Goal: Information Seeking & Learning: Learn about a topic

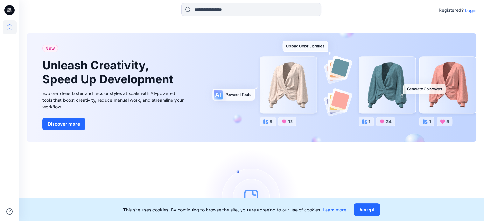
click at [469, 10] on p "Login" at bounding box center [470, 10] width 11 height 7
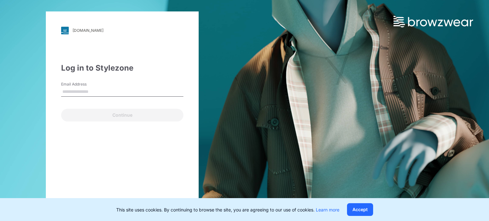
type input "**********"
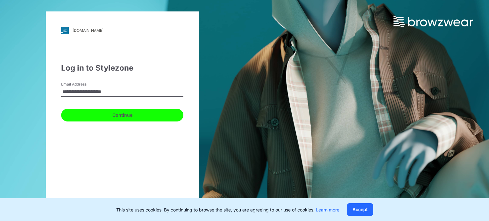
click at [107, 116] on button "Continue" at bounding box center [122, 115] width 122 height 13
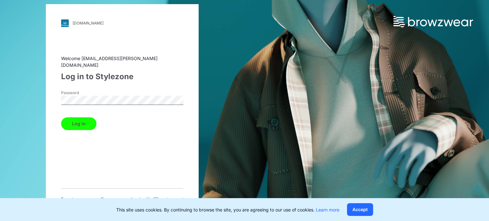
click at [85, 122] on button "Log in" at bounding box center [78, 124] width 35 height 13
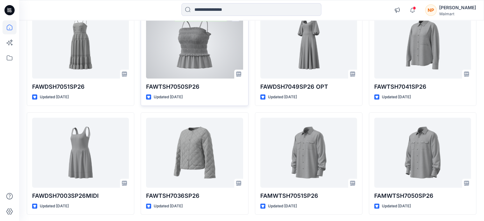
scroll to position [219, 0]
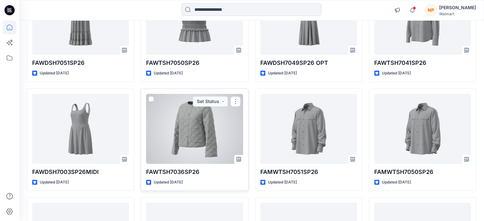
click at [180, 128] on div at bounding box center [194, 129] width 97 height 70
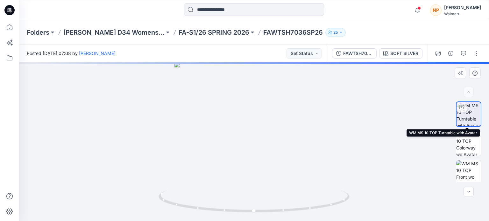
click at [465, 116] on img at bounding box center [469, 114] width 24 height 24
drag, startPoint x: 269, startPoint y: 104, endPoint x: 272, endPoint y: 148, distance: 44.1
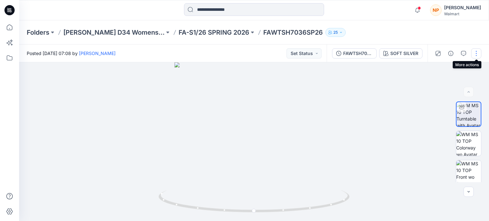
click at [476, 57] on button "button" at bounding box center [476, 53] width 10 height 10
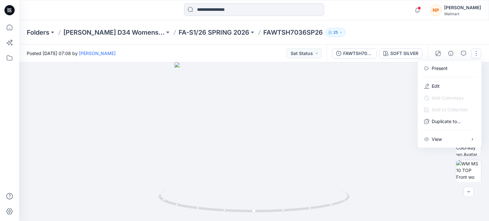
click at [401, 113] on div at bounding box center [254, 141] width 470 height 159
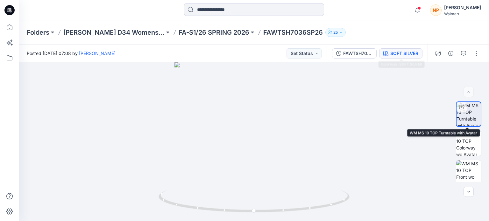
drag, startPoint x: 466, startPoint y: 116, endPoint x: 397, endPoint y: 51, distance: 94.4
click at [397, 51] on div "SOFT SILVER" at bounding box center [404, 53] width 28 height 7
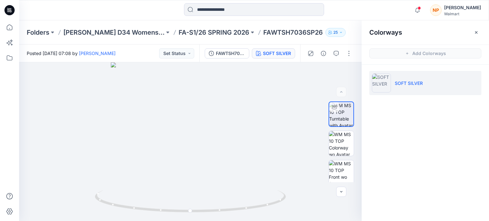
drag, startPoint x: 441, startPoint y: 79, endPoint x: 456, endPoint y: 82, distance: 15.7
click at [456, 82] on li "SOFT SILVER" at bounding box center [425, 83] width 112 height 24
click at [278, 105] on div at bounding box center [190, 141] width 343 height 159
click at [349, 57] on button "button" at bounding box center [349, 53] width 10 height 10
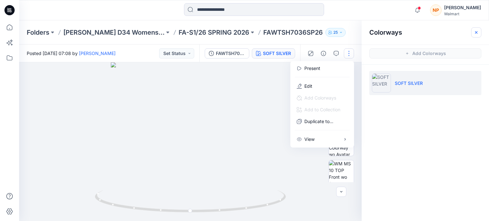
click at [476, 33] on icon "button" at bounding box center [476, 32] width 5 height 5
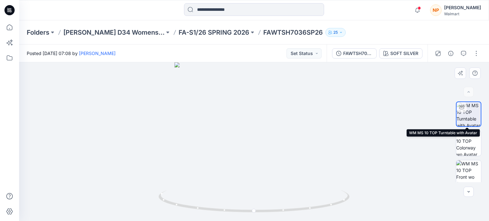
click at [468, 116] on img at bounding box center [469, 114] width 24 height 24
click at [292, 101] on div at bounding box center [254, 141] width 470 height 159
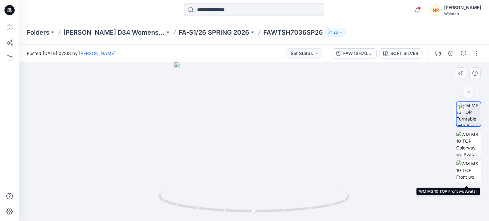
click at [465, 166] on img at bounding box center [468, 173] width 25 height 25
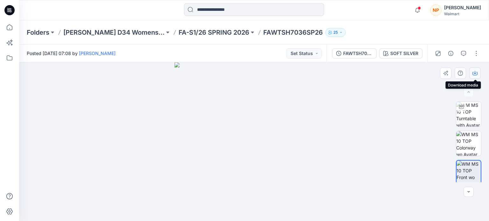
click at [475, 75] on icon "button" at bounding box center [475, 74] width 5 height 4
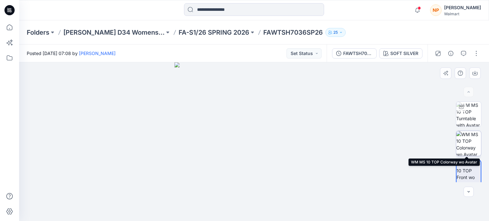
click at [467, 140] on img at bounding box center [468, 143] width 25 height 25
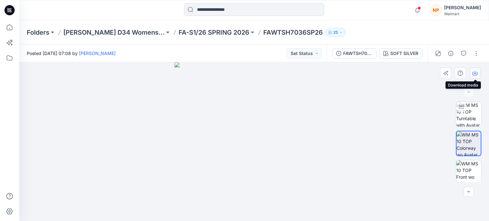
click at [475, 72] on icon "button" at bounding box center [475, 73] width 5 height 5
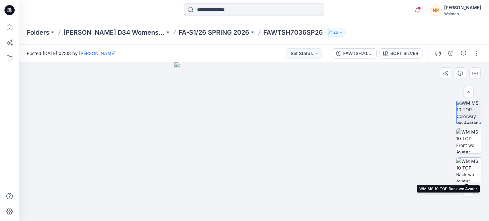
click at [469, 164] on img at bounding box center [468, 170] width 25 height 25
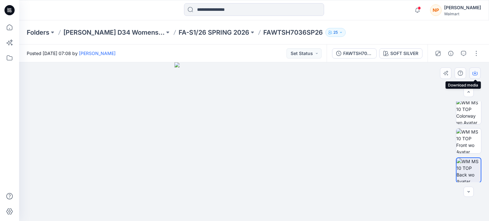
click at [475, 73] on icon "button" at bounding box center [475, 72] width 3 height 3
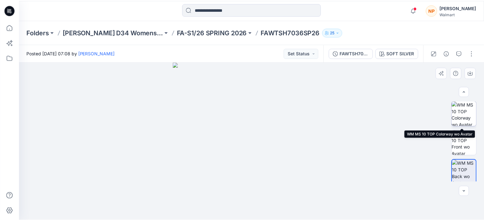
scroll to position [0, 0]
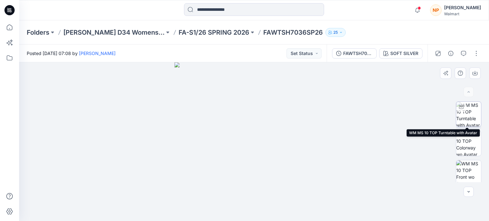
click at [470, 119] on img at bounding box center [468, 114] width 25 height 25
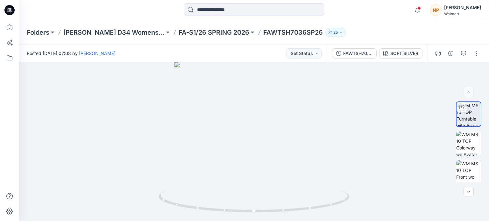
click at [10, 11] on icon at bounding box center [11, 11] width 2 height 0
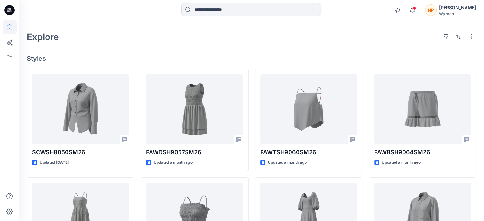
scroll to position [32, 0]
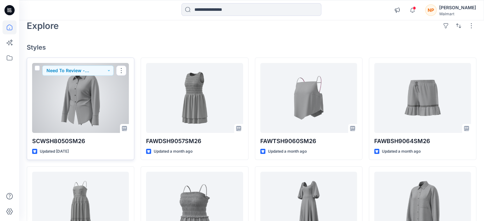
click at [96, 101] on div at bounding box center [80, 98] width 97 height 70
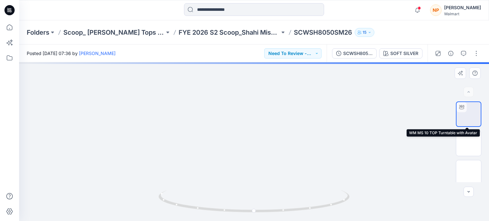
click at [471, 118] on img at bounding box center [469, 114] width 24 height 24
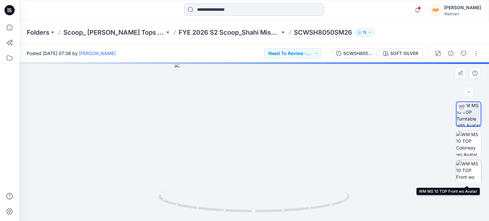
click at [465, 169] on img at bounding box center [468, 173] width 25 height 25
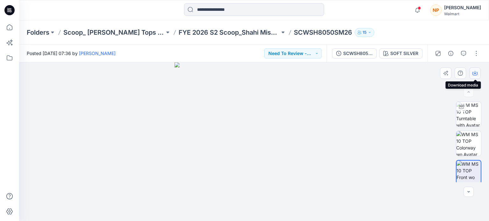
click at [475, 75] on icon "button" at bounding box center [475, 73] width 5 height 5
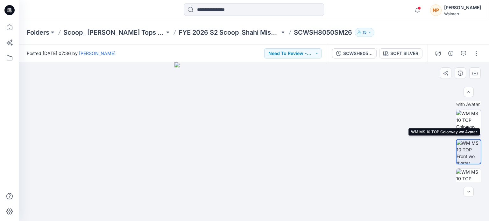
scroll to position [32, 0]
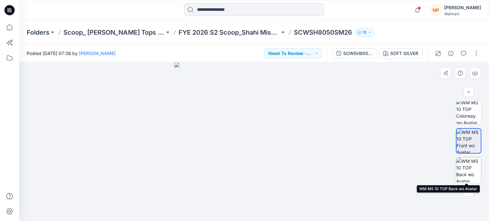
click at [464, 165] on img at bounding box center [468, 170] width 25 height 25
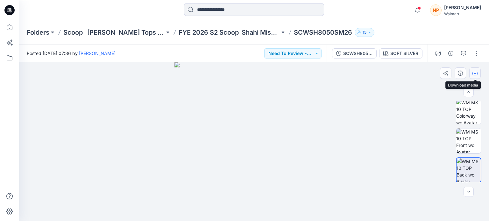
click at [475, 75] on icon "button" at bounding box center [475, 73] width 5 height 5
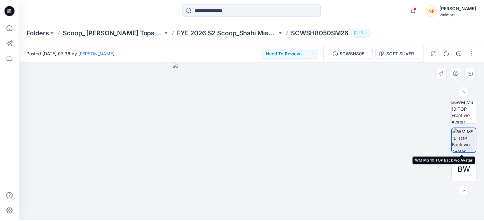
scroll to position [30, 0]
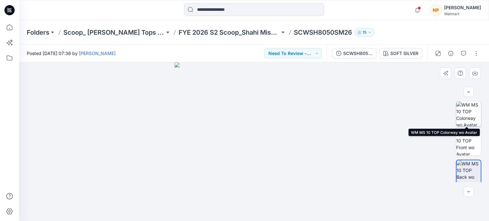
click at [468, 117] on img at bounding box center [468, 114] width 25 height 25
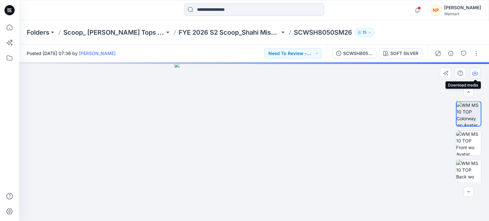
click at [475, 75] on icon "button" at bounding box center [475, 73] width 5 height 5
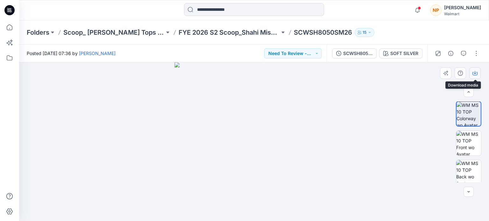
click at [477, 72] on icon "button" at bounding box center [475, 74] width 5 height 4
click at [5, 14] on icon at bounding box center [9, 10] width 10 height 20
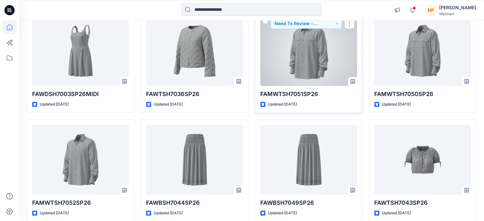
scroll to position [287, 0]
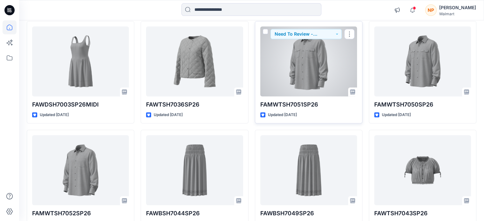
click at [306, 77] on div at bounding box center [309, 61] width 97 height 70
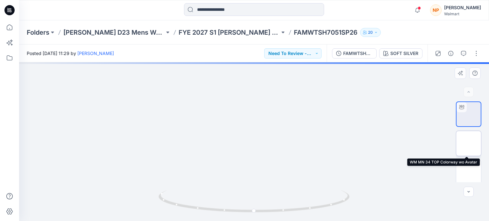
click at [469, 140] on img at bounding box center [468, 143] width 25 height 25
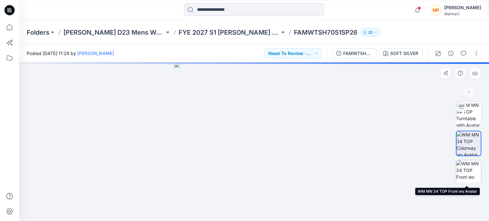
click at [468, 168] on img at bounding box center [468, 173] width 25 height 25
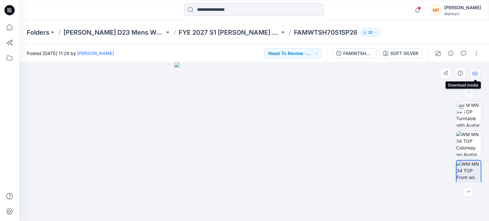
click at [475, 72] on icon "button" at bounding box center [475, 73] width 5 height 5
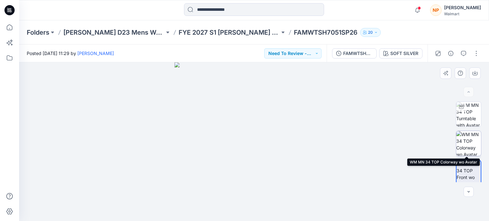
click at [465, 145] on img at bounding box center [468, 143] width 25 height 25
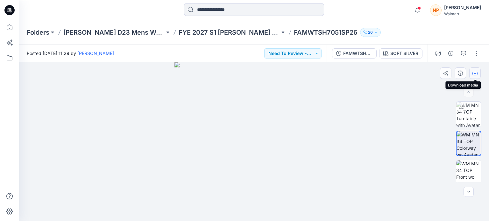
click at [473, 72] on icon "button" at bounding box center [475, 74] width 5 height 4
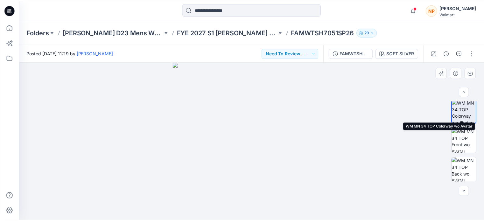
scroll to position [61, 0]
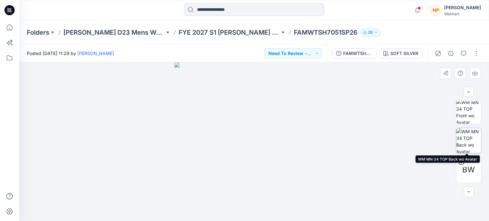
click at [466, 142] on img at bounding box center [468, 140] width 25 height 25
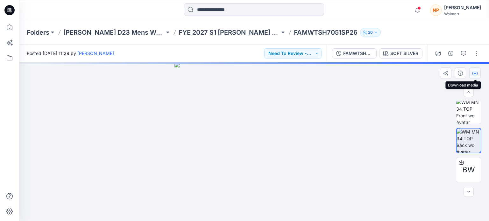
click at [475, 73] on icon "button" at bounding box center [475, 72] width 3 height 3
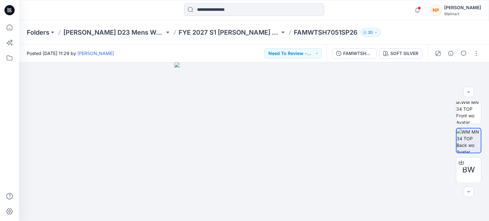
click at [7, 12] on icon at bounding box center [9, 10] width 10 height 10
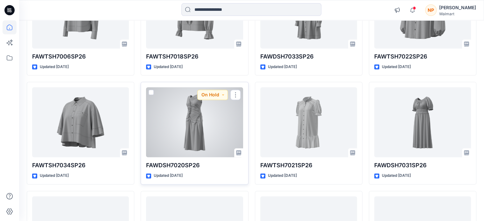
scroll to position [1000, 0]
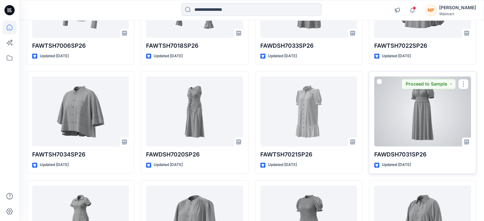
click at [403, 102] on div at bounding box center [423, 111] width 97 height 70
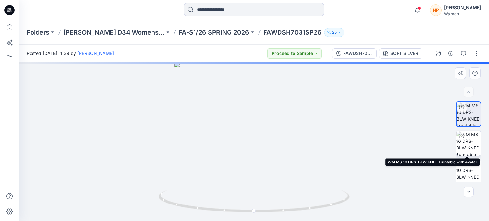
click at [470, 143] on img at bounding box center [468, 143] width 25 height 25
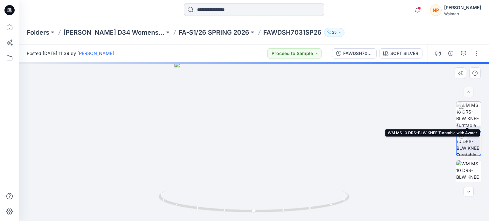
click at [466, 118] on img at bounding box center [468, 114] width 25 height 25
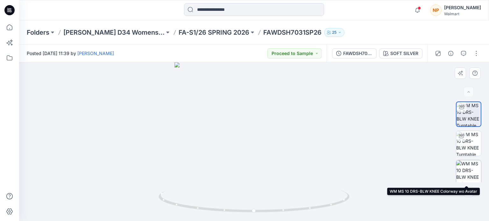
click at [465, 164] on img at bounding box center [468, 173] width 25 height 25
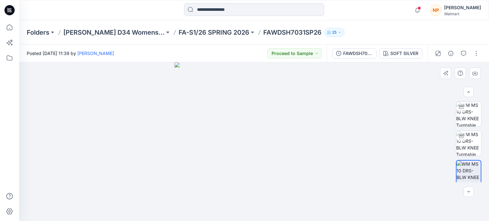
scroll to position [32, 0]
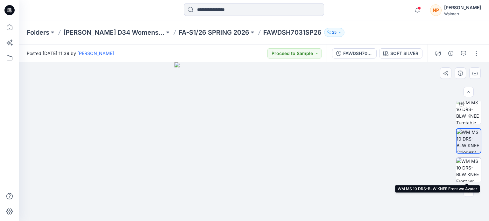
click at [466, 166] on img at bounding box center [468, 170] width 25 height 25
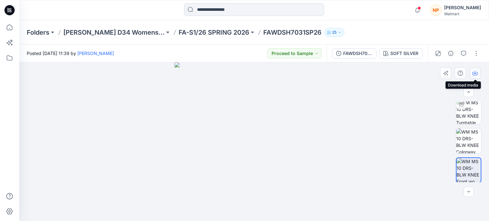
click at [475, 72] on icon "button" at bounding box center [475, 73] width 5 height 5
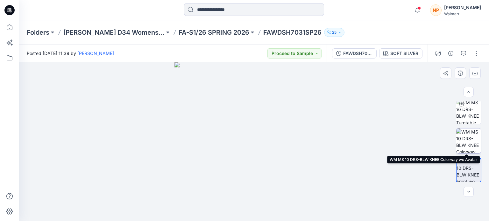
click at [468, 141] on img at bounding box center [468, 141] width 25 height 25
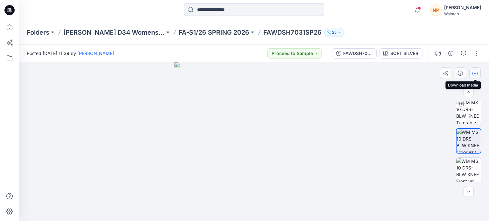
click at [476, 71] on icon "button" at bounding box center [475, 73] width 5 height 5
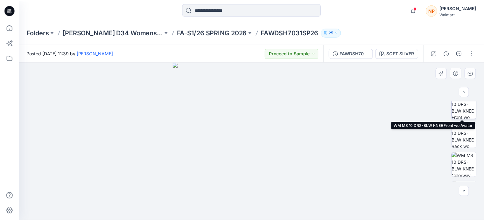
scroll to position [64, 0]
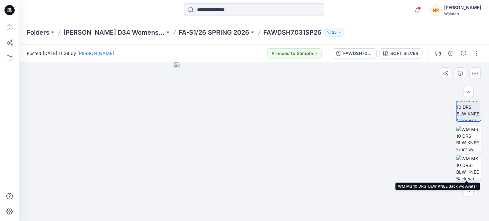
click at [468, 163] on img at bounding box center [468, 167] width 25 height 25
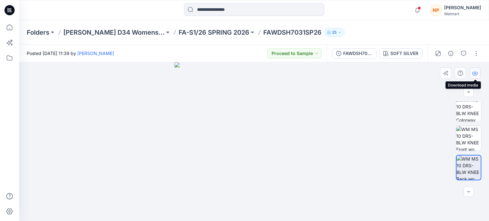
click at [475, 72] on icon "button" at bounding box center [475, 73] width 5 height 5
click at [8, 12] on icon at bounding box center [9, 10] width 10 height 10
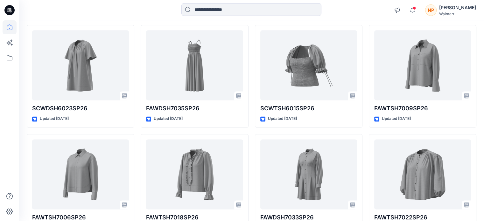
scroll to position [924, 0]
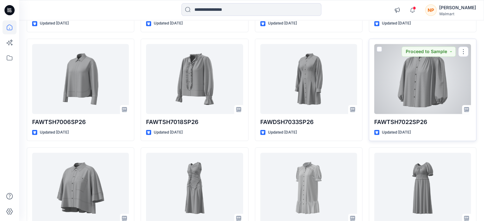
click at [399, 93] on div at bounding box center [423, 79] width 97 height 70
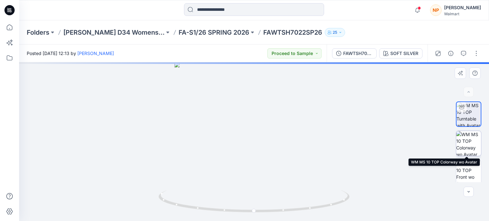
click at [466, 140] on img at bounding box center [468, 143] width 25 height 25
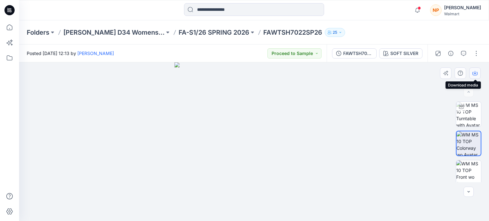
click at [475, 73] on icon "button" at bounding box center [475, 73] width 5 height 5
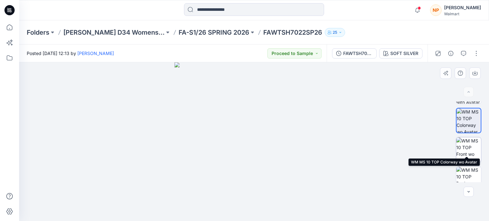
scroll to position [32, 0]
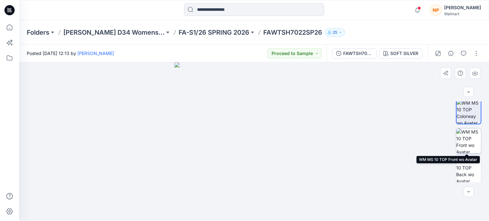
click at [468, 140] on img at bounding box center [468, 141] width 25 height 25
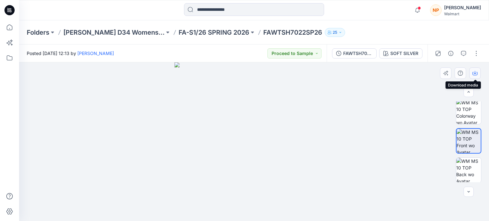
click at [477, 72] on icon "button" at bounding box center [475, 73] width 5 height 5
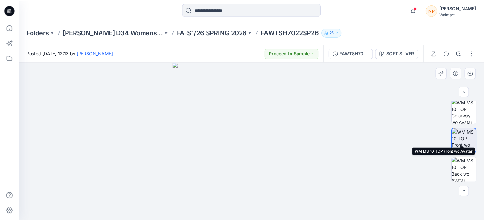
scroll to position [61, 0]
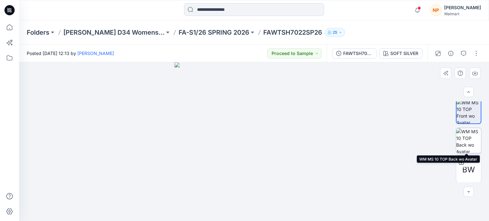
click at [468, 139] on img at bounding box center [468, 140] width 25 height 25
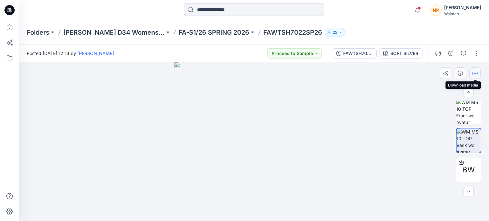
click at [475, 74] on icon "button" at bounding box center [475, 73] width 5 height 5
click at [11, 9] on icon at bounding box center [10, 9] width 3 height 0
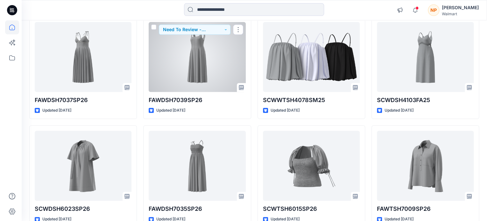
scroll to position [769, 0]
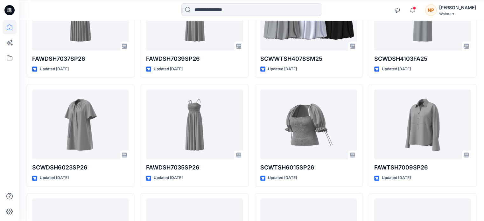
click at [459, 9] on div "[PERSON_NAME]" at bounding box center [457, 8] width 37 height 8
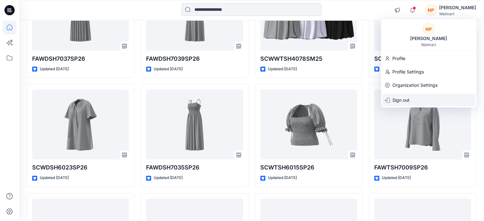
click at [404, 100] on p "Sign out" at bounding box center [401, 100] width 17 height 12
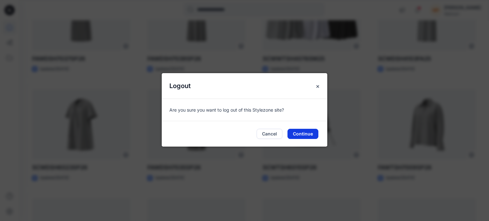
click at [308, 136] on button "Continue" at bounding box center [303, 134] width 31 height 10
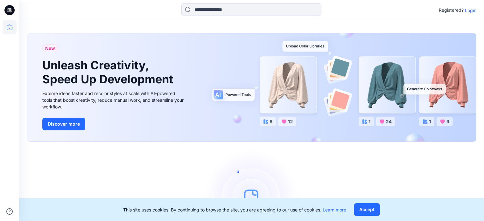
click at [470, 11] on p "Login" at bounding box center [470, 10] width 11 height 7
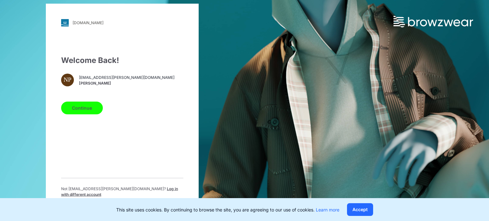
click at [153, 193] on span "Log in with different account" at bounding box center [119, 191] width 117 height 11
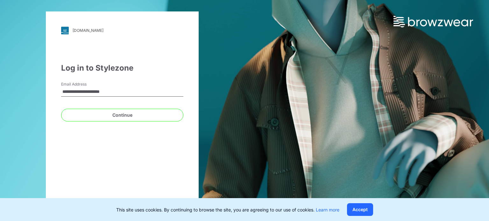
click at [117, 95] on input "**********" at bounding box center [122, 92] width 122 height 10
type input "**********"
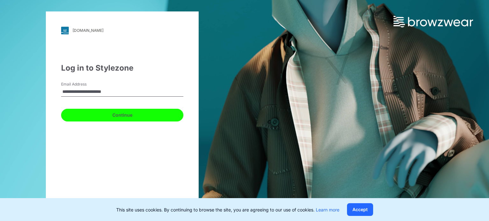
click at [103, 116] on button "Continue" at bounding box center [122, 115] width 122 height 13
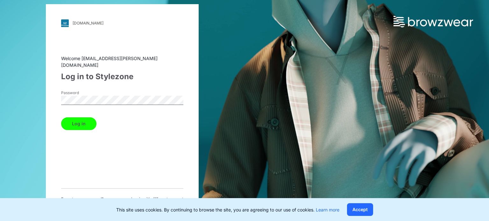
click at [83, 118] on button "Log in" at bounding box center [78, 124] width 35 height 13
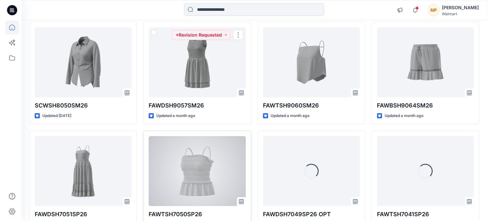
scroll to position [96, 0]
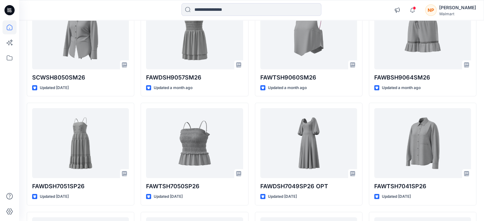
click at [456, 8] on div "[PERSON_NAME]" at bounding box center [457, 8] width 37 height 8
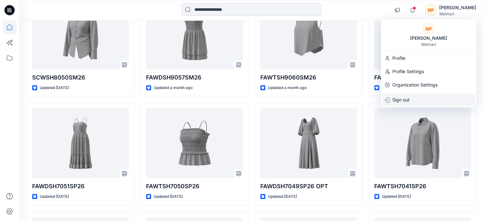
click at [408, 96] on p "Sign out" at bounding box center [401, 100] width 17 height 12
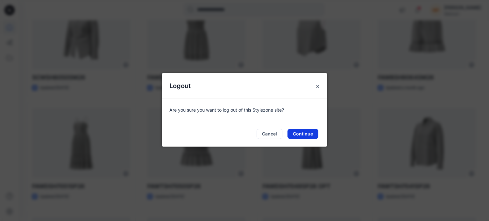
click at [305, 133] on button "Continue" at bounding box center [303, 134] width 31 height 10
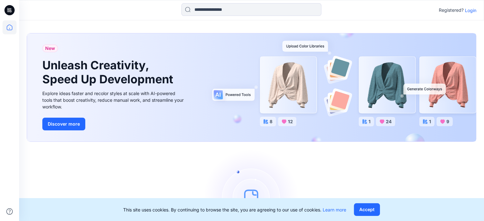
click at [471, 10] on p "Login" at bounding box center [470, 10] width 11 height 7
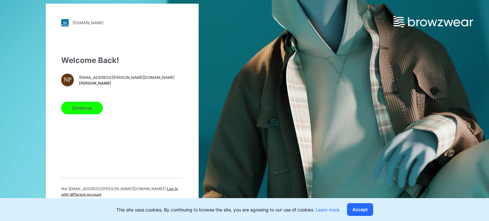
click at [153, 195] on div "Not nirmal.patra@shahi.co.in ? Log in with different account" at bounding box center [122, 194] width 122 height 17
click at [146, 193] on span "Log in with different account" at bounding box center [119, 191] width 117 height 11
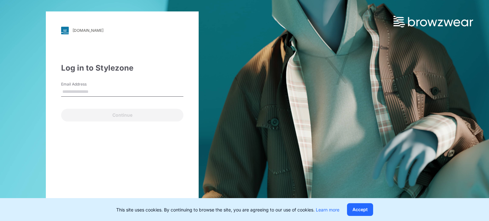
type input "**********"
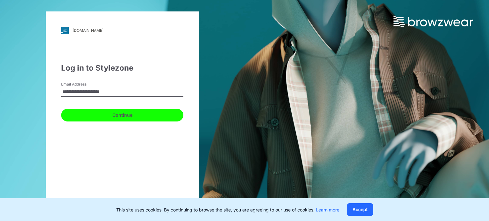
click at [97, 118] on button "Continue" at bounding box center [122, 115] width 122 height 13
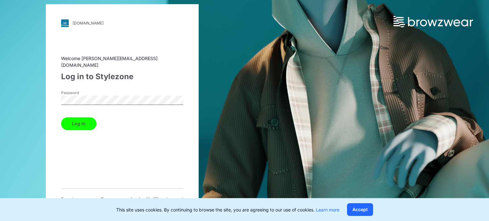
click at [79, 118] on button "Log in" at bounding box center [78, 124] width 35 height 13
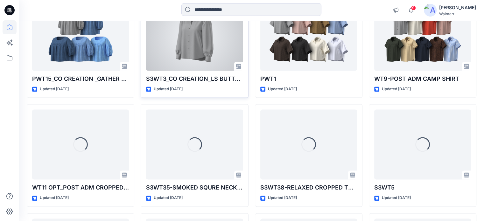
scroll to position [1064, 0]
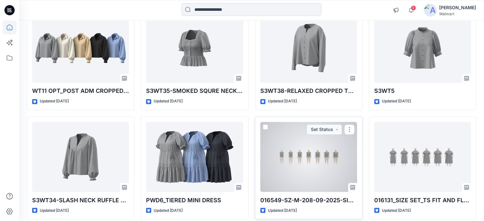
click at [313, 155] on div at bounding box center [309, 157] width 97 height 70
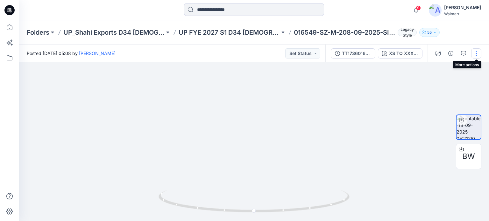
click at [478, 55] on button "button" at bounding box center [476, 53] width 10 height 10
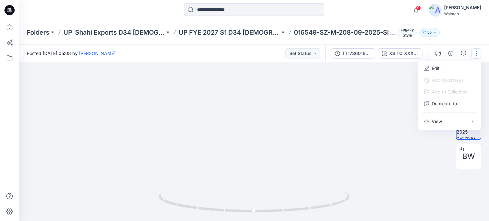
click at [320, 88] on img at bounding box center [254, 78] width 414 height 287
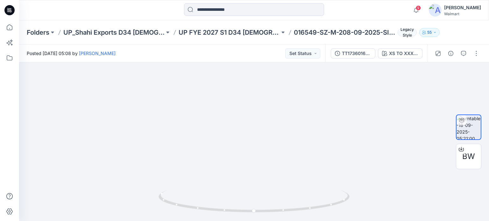
click at [6, 10] on icon at bounding box center [9, 10] width 10 height 10
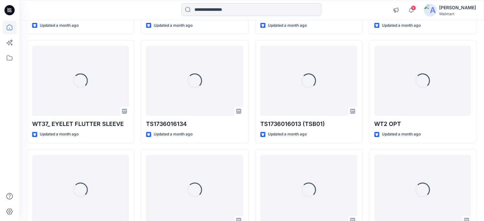
scroll to position [2013, 0]
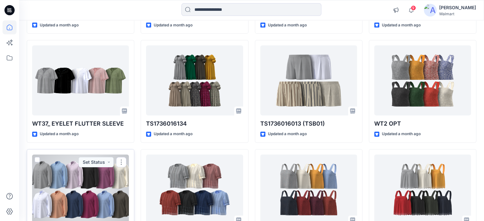
click at [52, 201] on div at bounding box center [80, 190] width 97 height 70
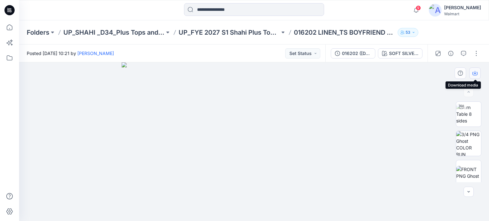
click at [475, 74] on icon "button" at bounding box center [475, 72] width 3 height 3
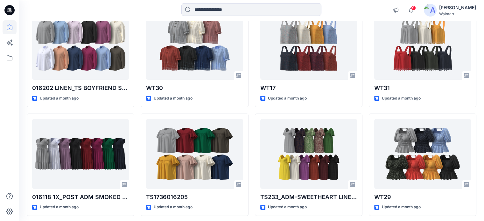
scroll to position [2180, 0]
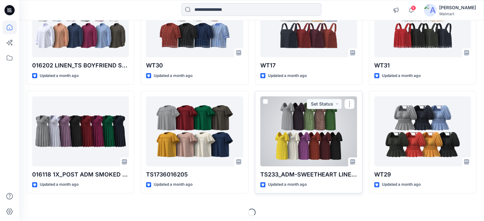
click at [289, 133] on div at bounding box center [309, 131] width 97 height 70
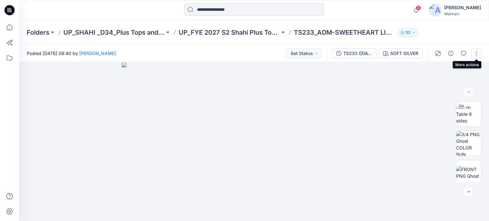
click at [475, 51] on button "button" at bounding box center [476, 53] width 10 height 10
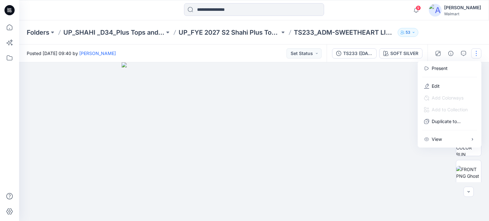
click at [383, 93] on img at bounding box center [254, 141] width 265 height 159
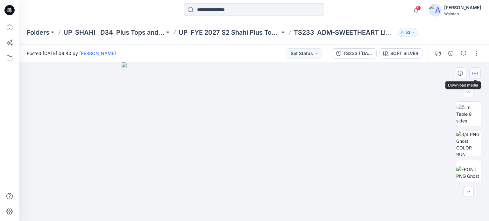
click at [476, 74] on icon "button" at bounding box center [475, 73] width 5 height 5
click at [15, 10] on div at bounding box center [9, 10] width 20 height 20
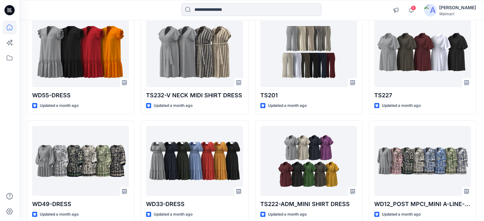
scroll to position [2507, 0]
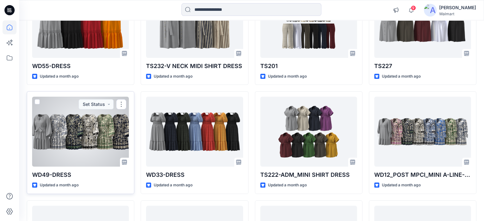
click at [52, 131] on div at bounding box center [80, 132] width 97 height 70
